Goal: Obtain resource: Download file/media

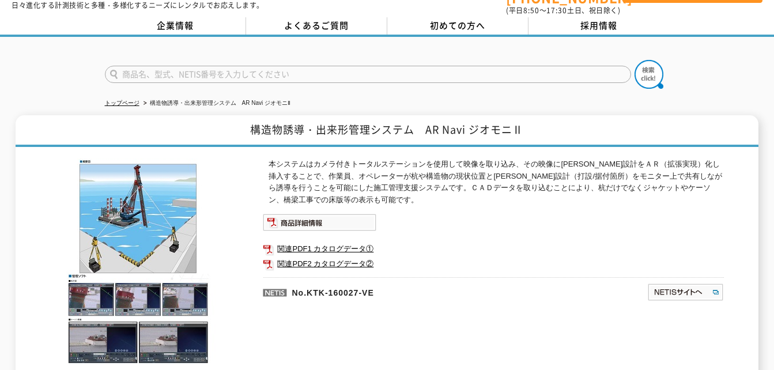
scroll to position [58, 0]
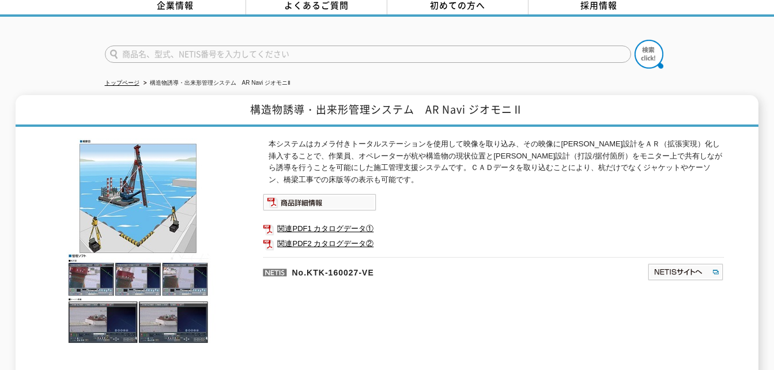
click at [96, 268] on img at bounding box center [139, 241] width 179 height 206
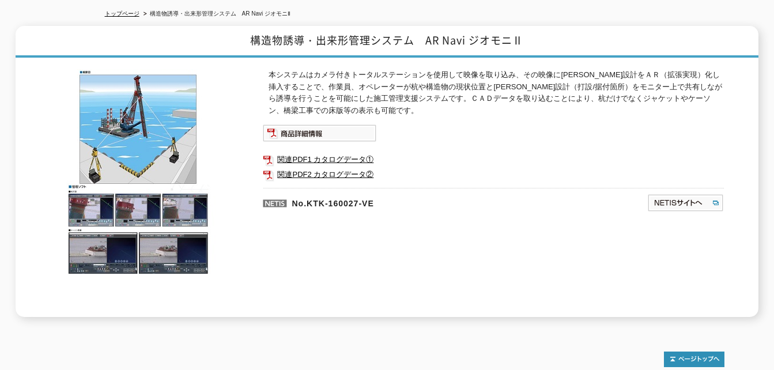
scroll to position [115, 0]
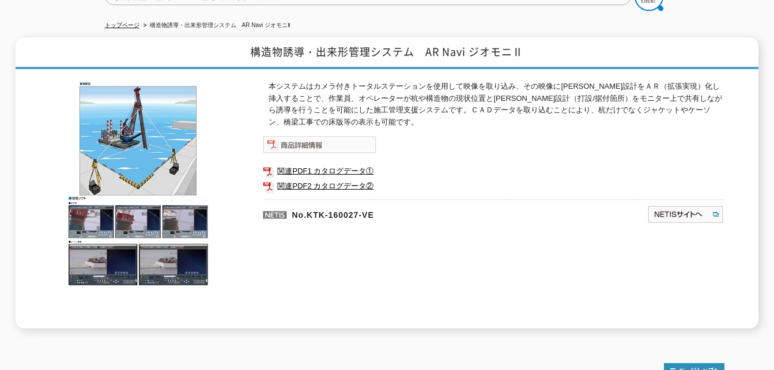
click at [300, 139] on img at bounding box center [320, 144] width 114 height 17
click at [429, 179] on link "関連PDF2 カタログデータ②" at bounding box center [493, 186] width 461 height 15
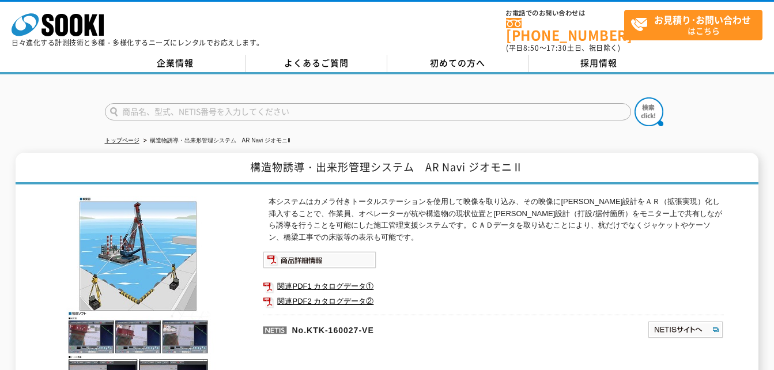
scroll to position [58, 0]
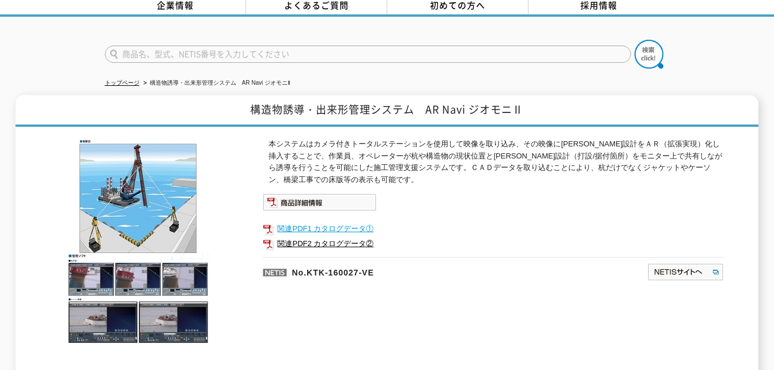
click at [334, 223] on link "関連PDF1 カタログデータ①" at bounding box center [493, 228] width 461 height 15
click at [346, 237] on link "関連PDF2 カタログデータ②" at bounding box center [493, 243] width 461 height 15
click at [300, 200] on img at bounding box center [320, 202] width 114 height 17
